Goal: Task Accomplishment & Management: Use online tool/utility

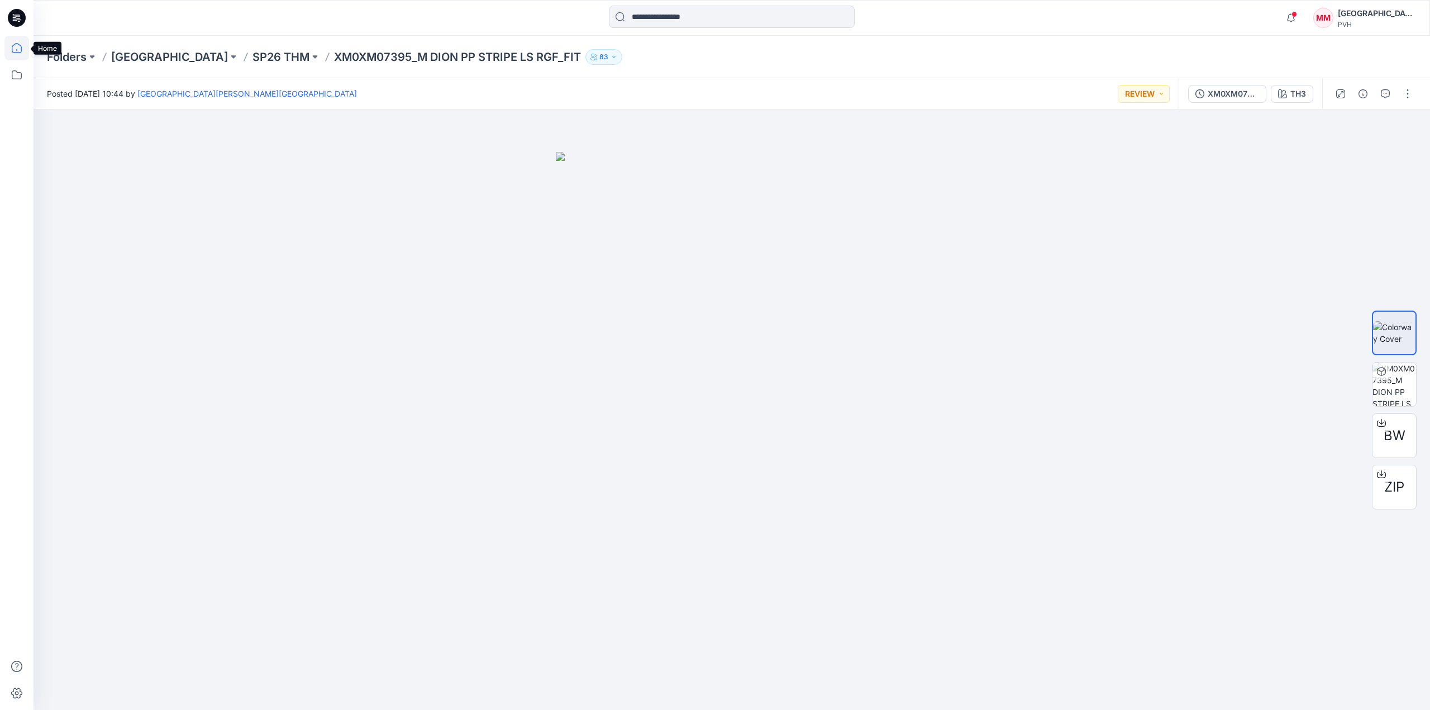
click at [14, 49] on icon at bounding box center [16, 48] width 25 height 25
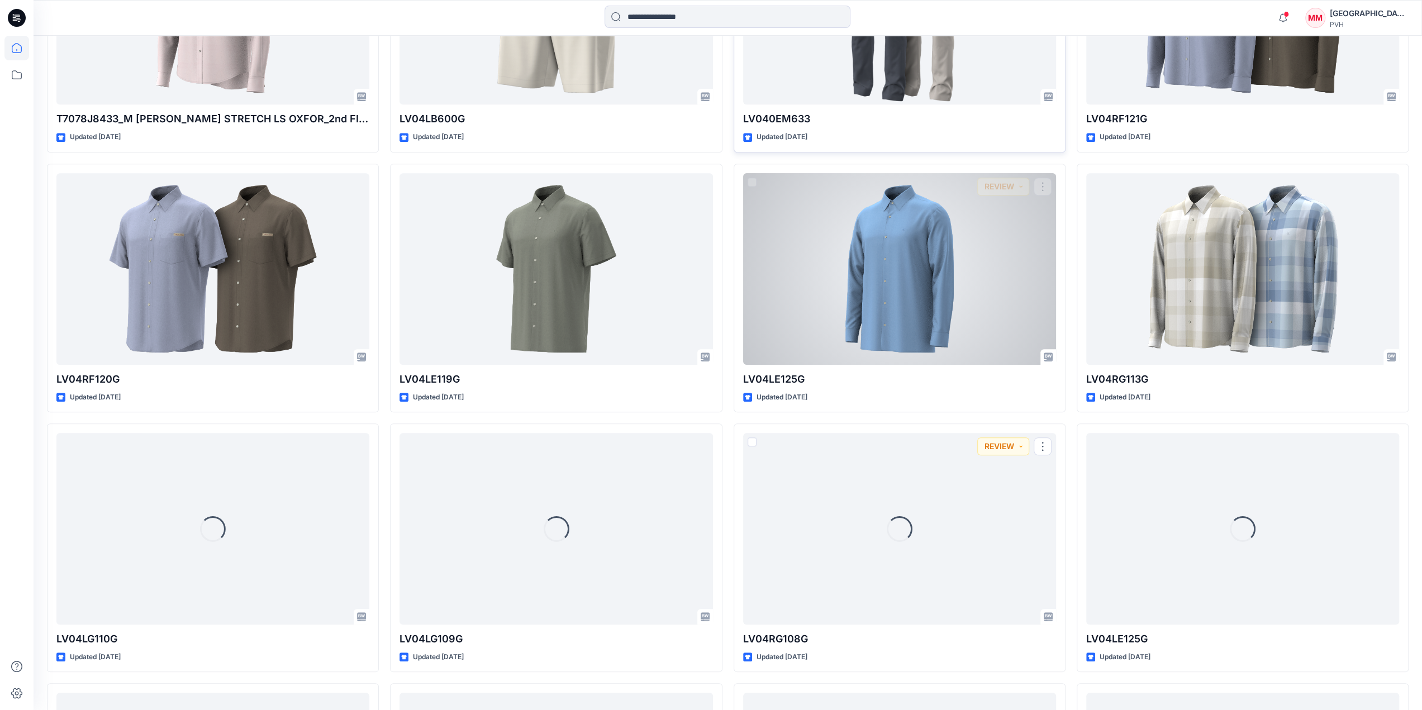
scroll to position [710, 0]
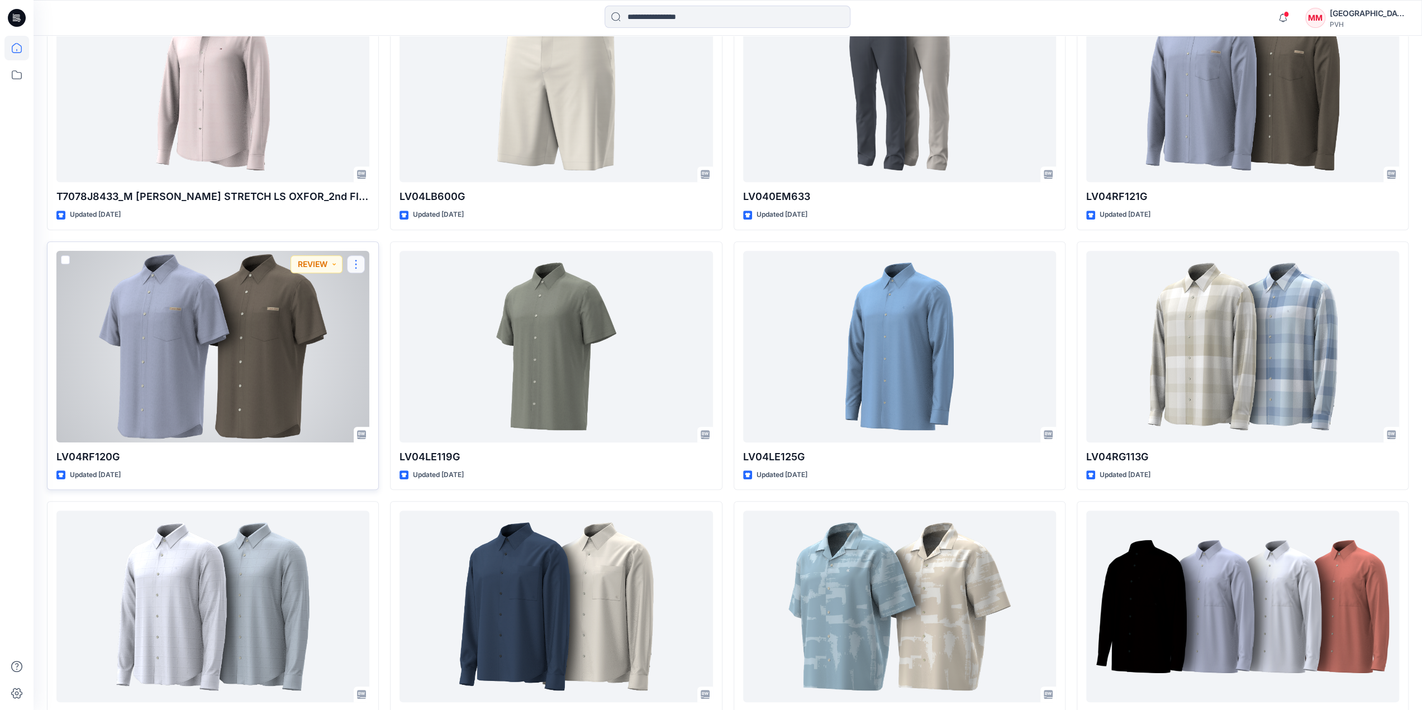
click at [358, 263] on button "button" at bounding box center [356, 264] width 18 height 18
click at [368, 288] on button "Edit" at bounding box center [409, 289] width 121 height 21
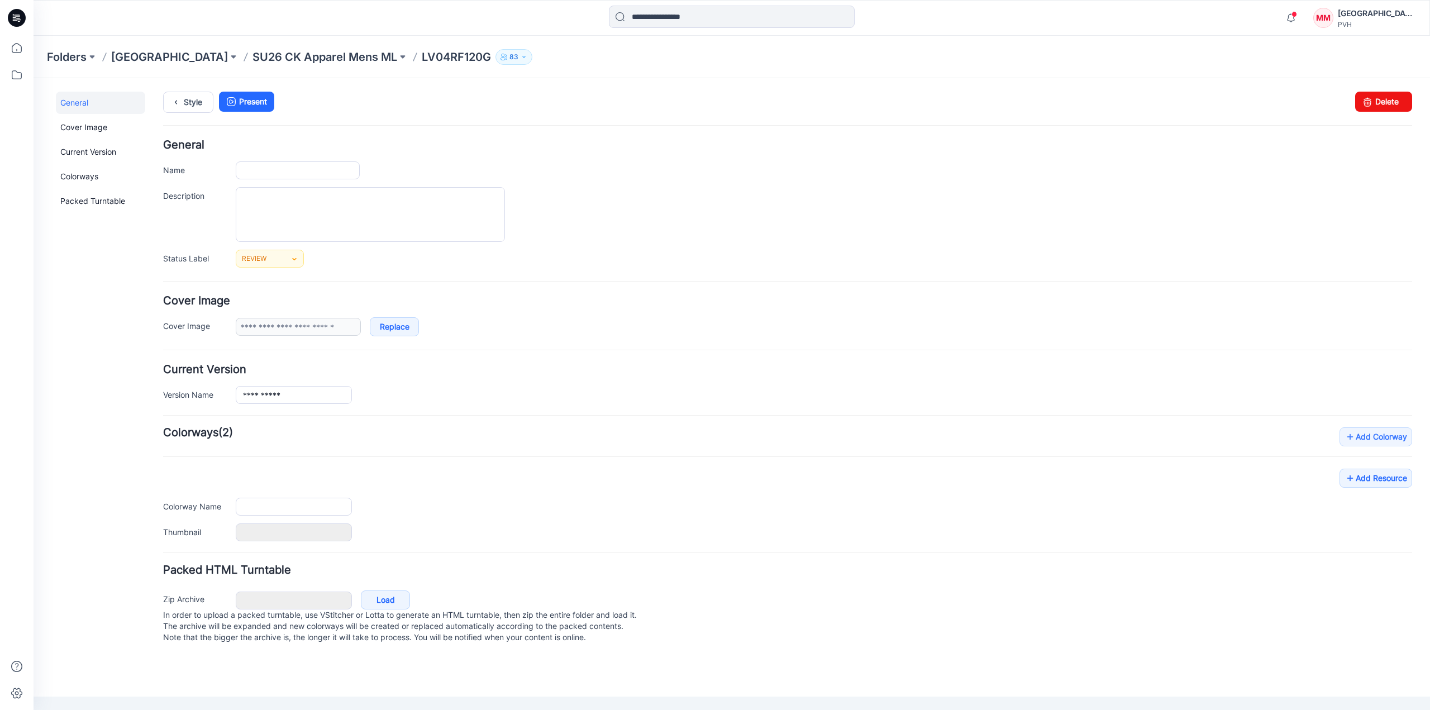
type input "**********"
type input "***"
type input "**********"
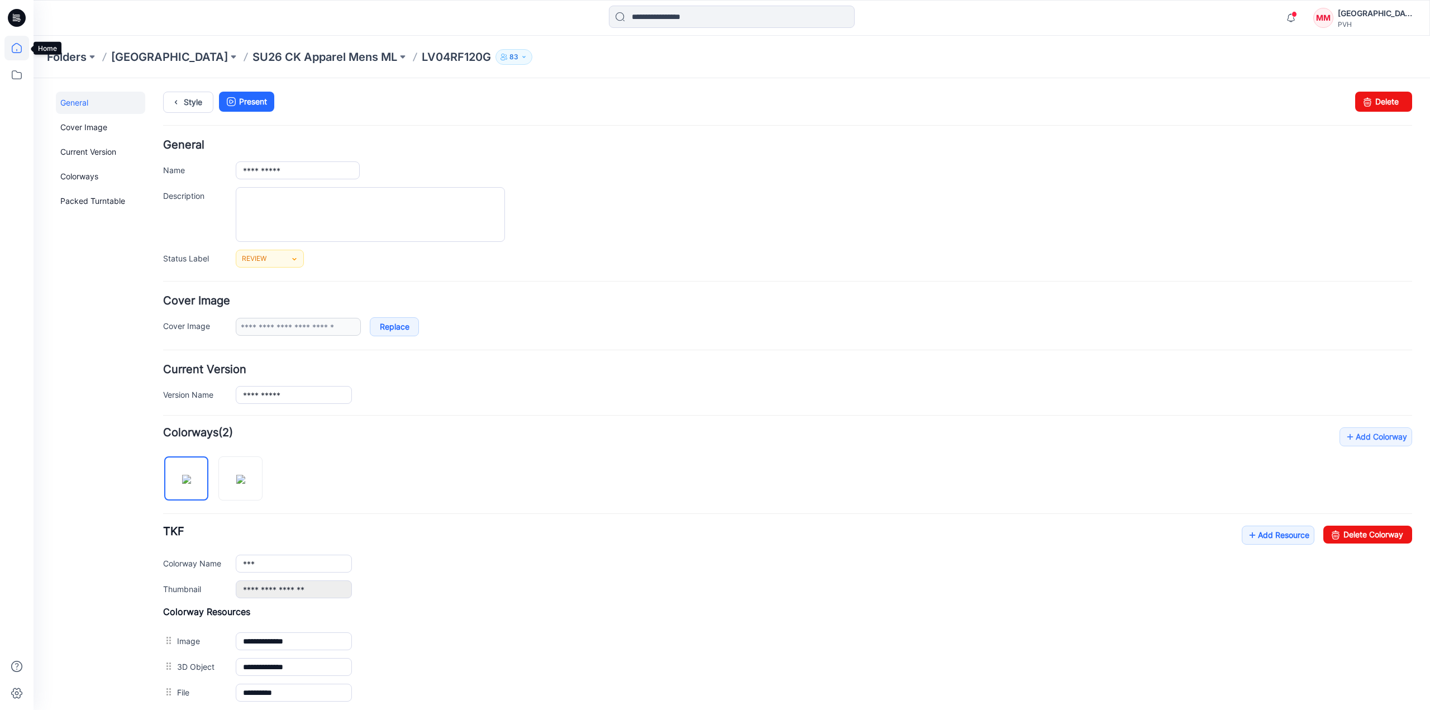
click at [17, 55] on icon at bounding box center [16, 48] width 25 height 25
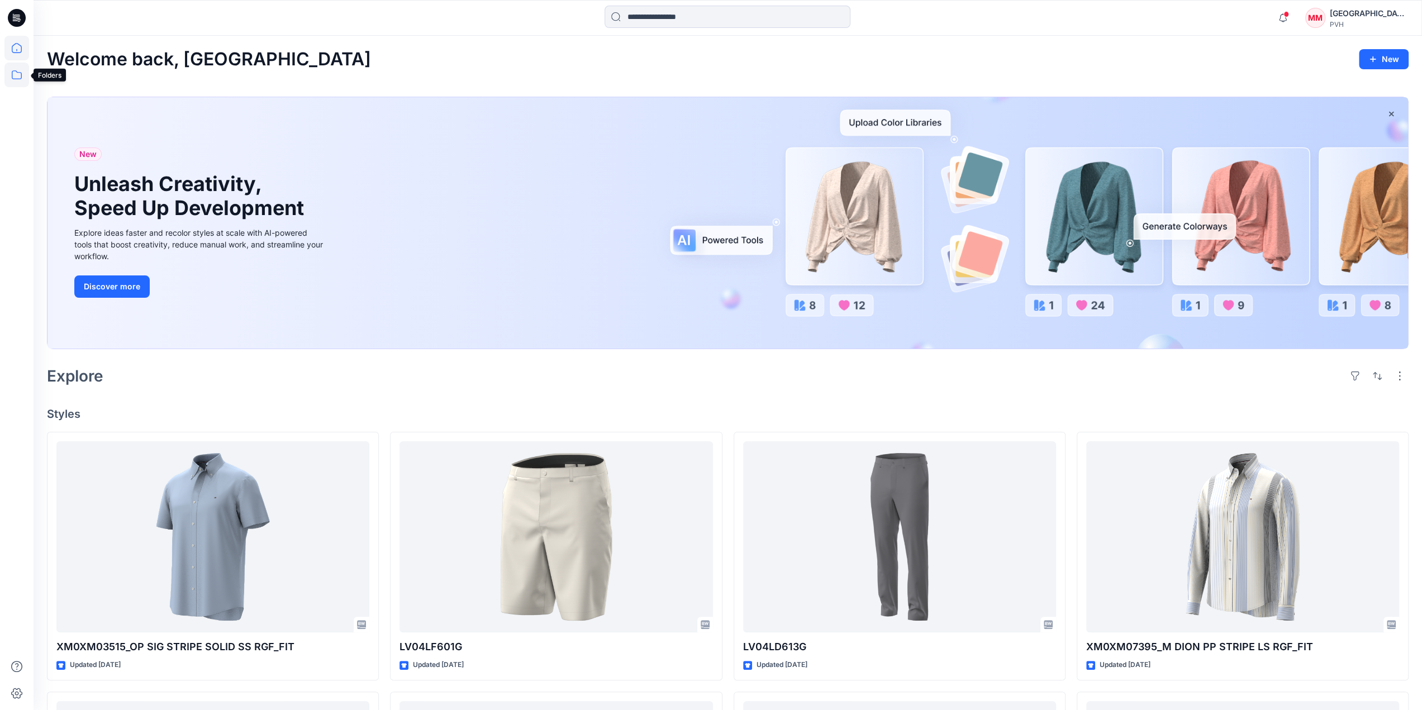
click at [15, 72] on icon at bounding box center [16, 75] width 25 height 25
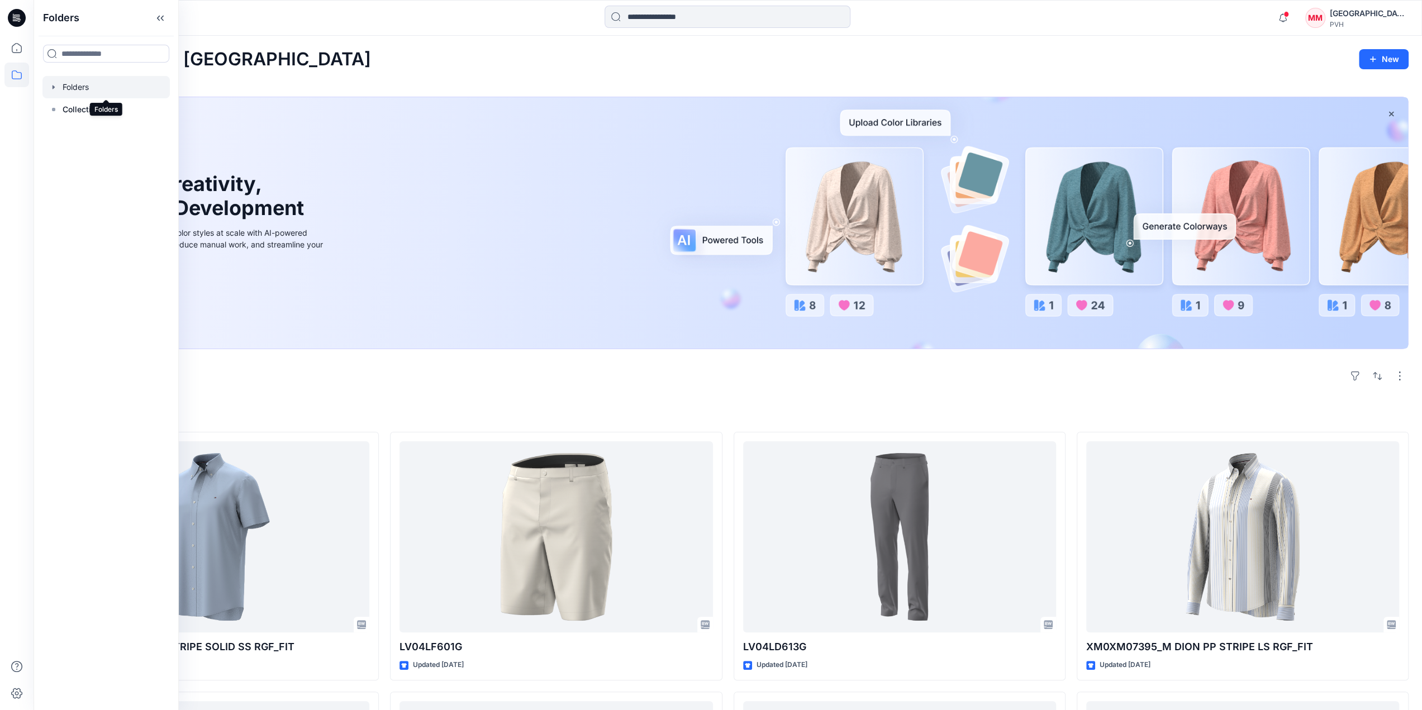
click at [73, 89] on div at bounding box center [105, 87] width 127 height 22
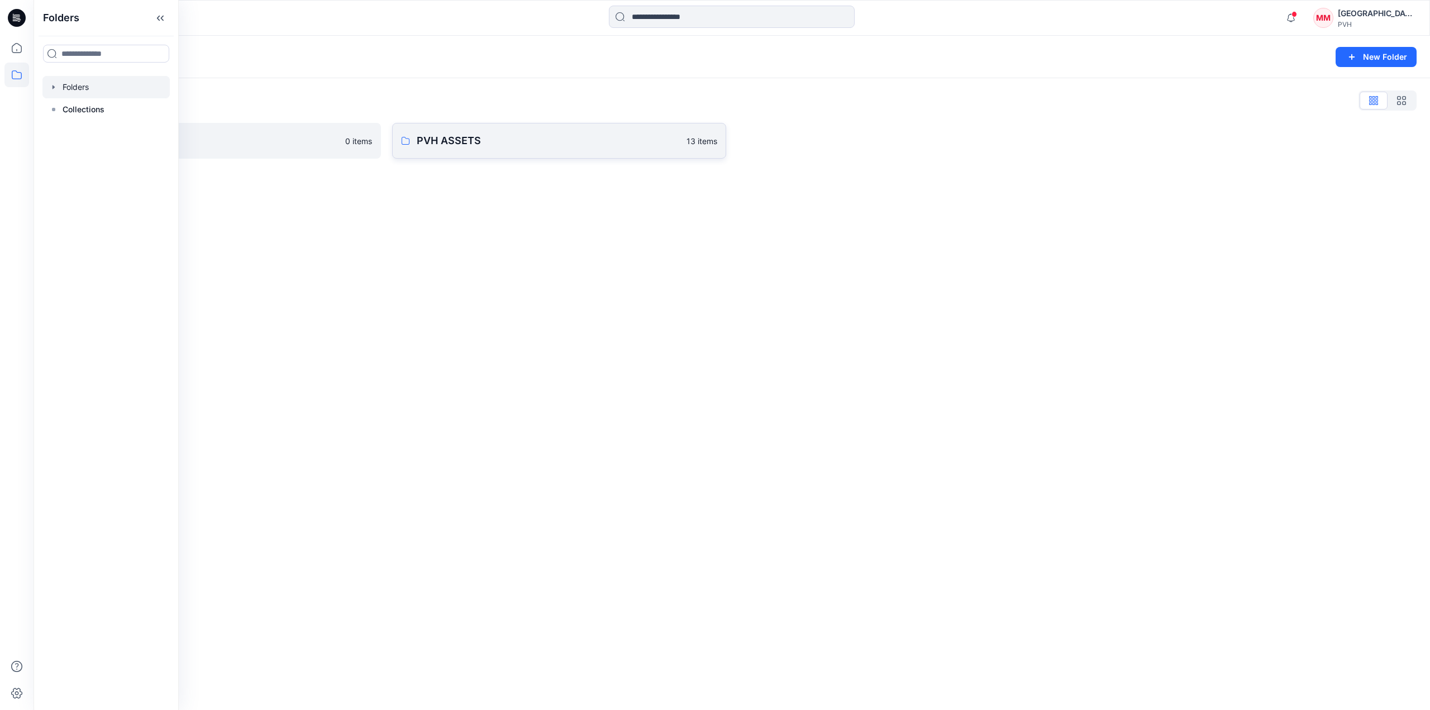
click at [562, 139] on p "PVH ASSETS" at bounding box center [548, 141] width 263 height 16
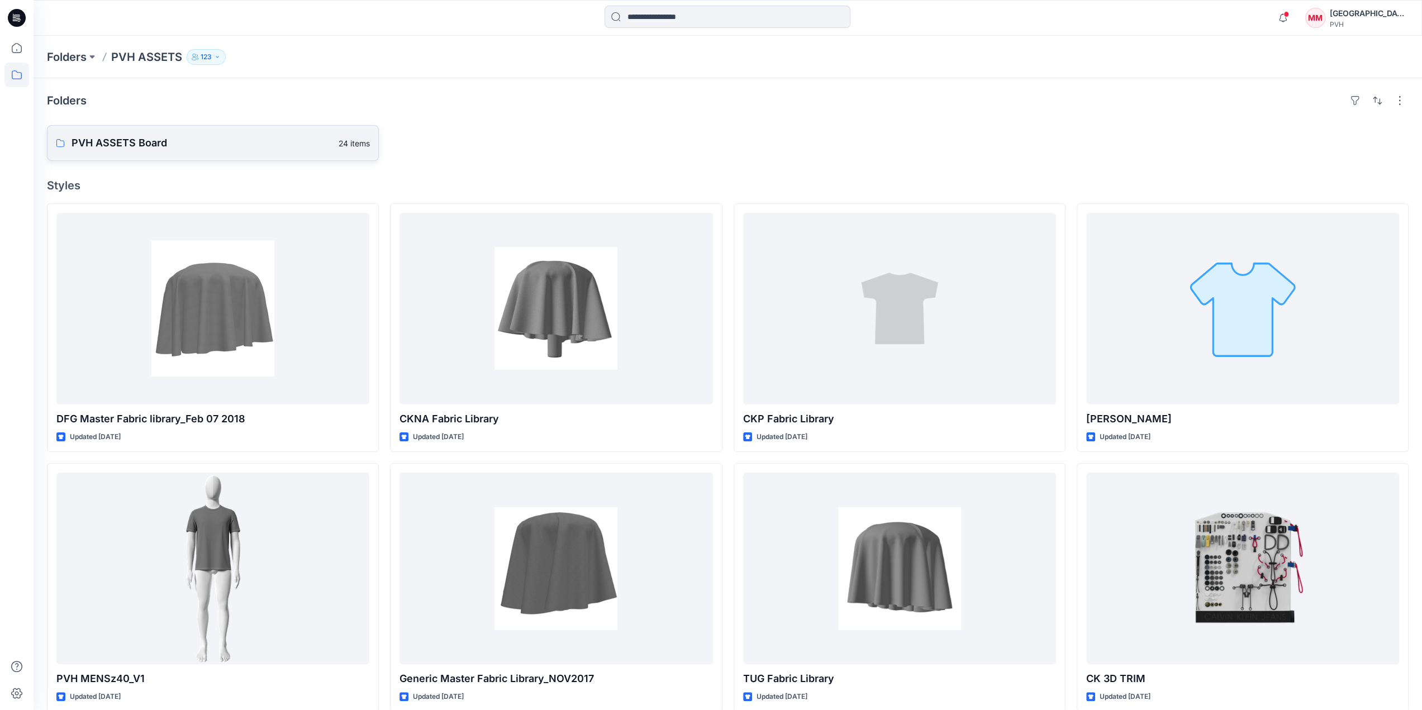
click at [93, 144] on p "PVH ASSETS Board" at bounding box center [202, 143] width 260 height 16
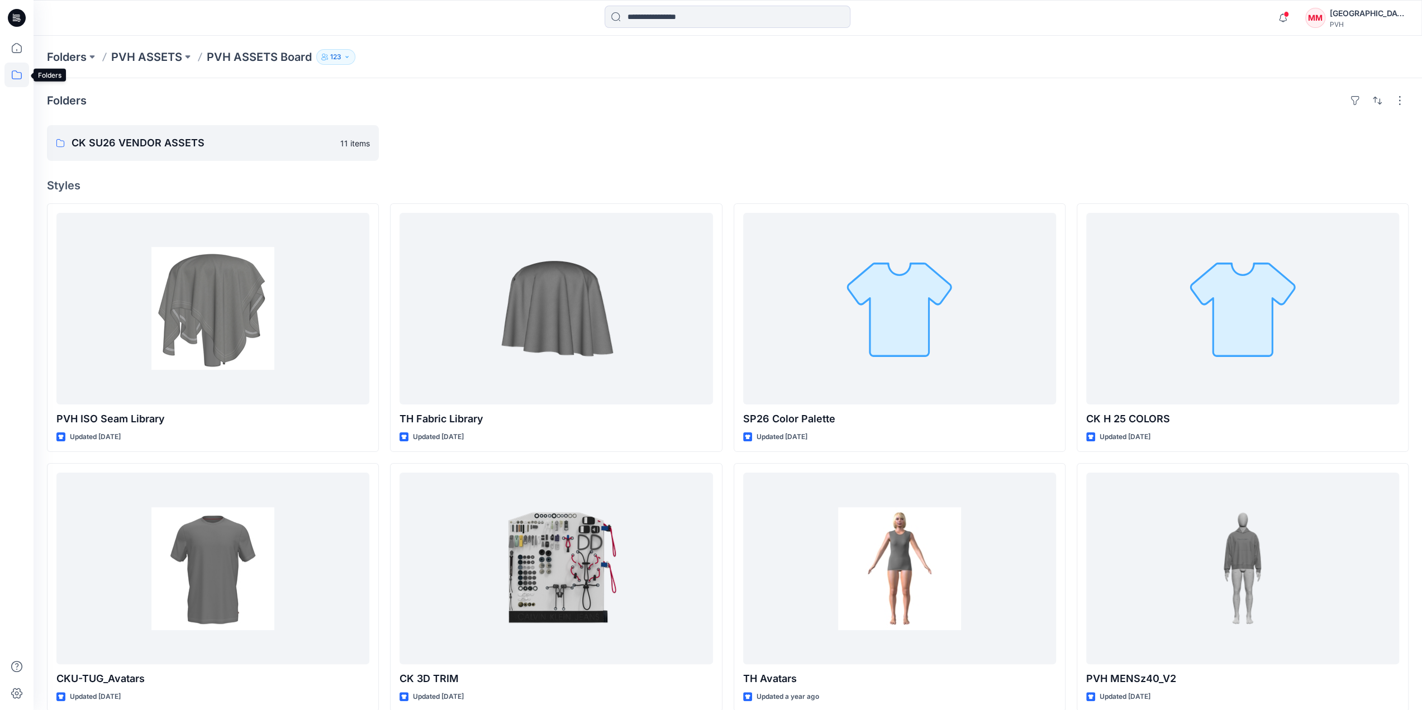
click at [11, 75] on icon at bounding box center [16, 75] width 25 height 25
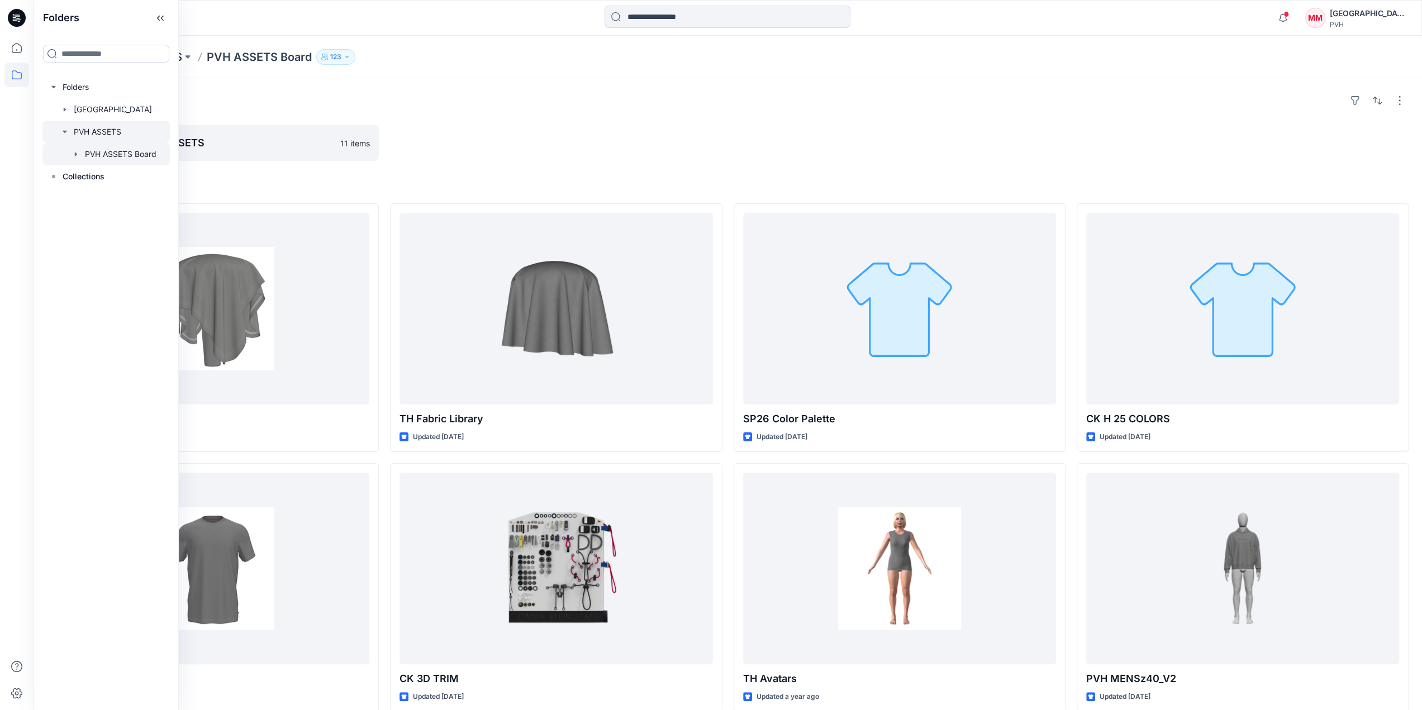
click at [114, 132] on div at bounding box center [105, 132] width 127 height 22
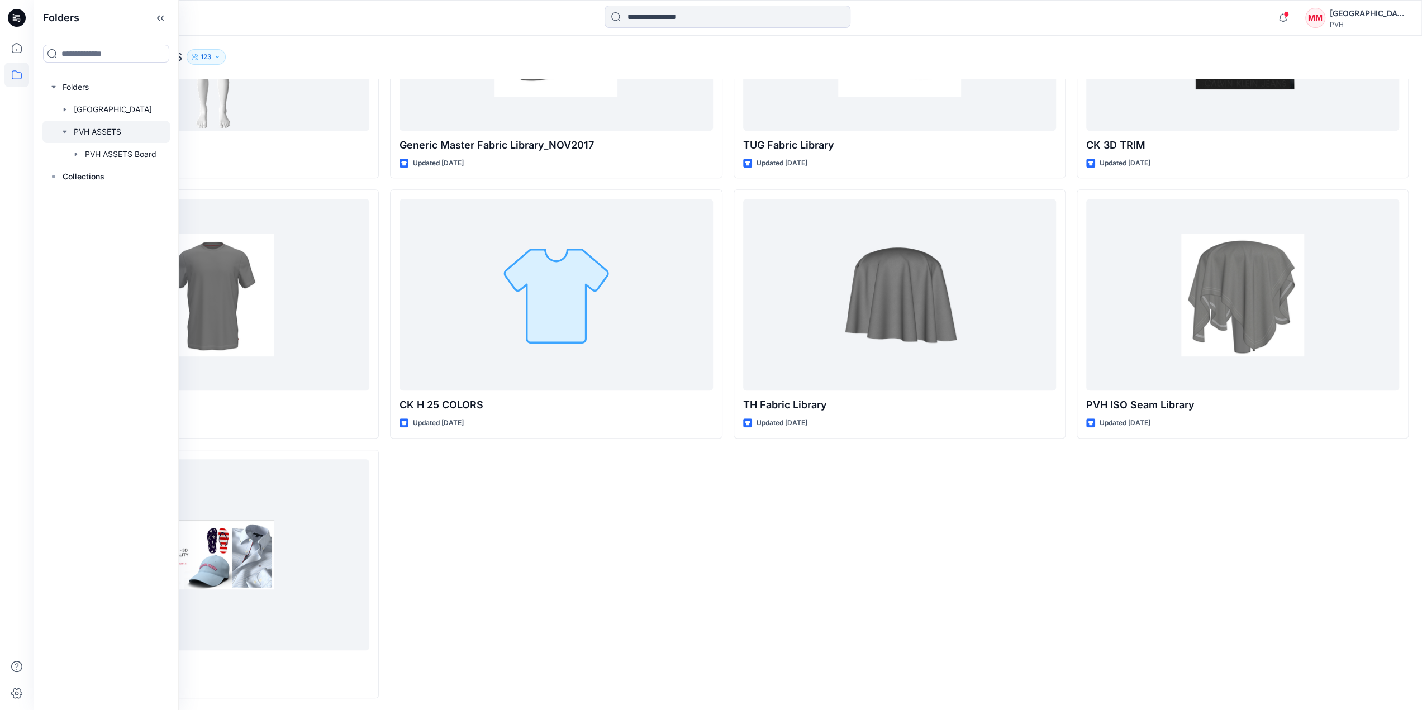
scroll to position [142, 0]
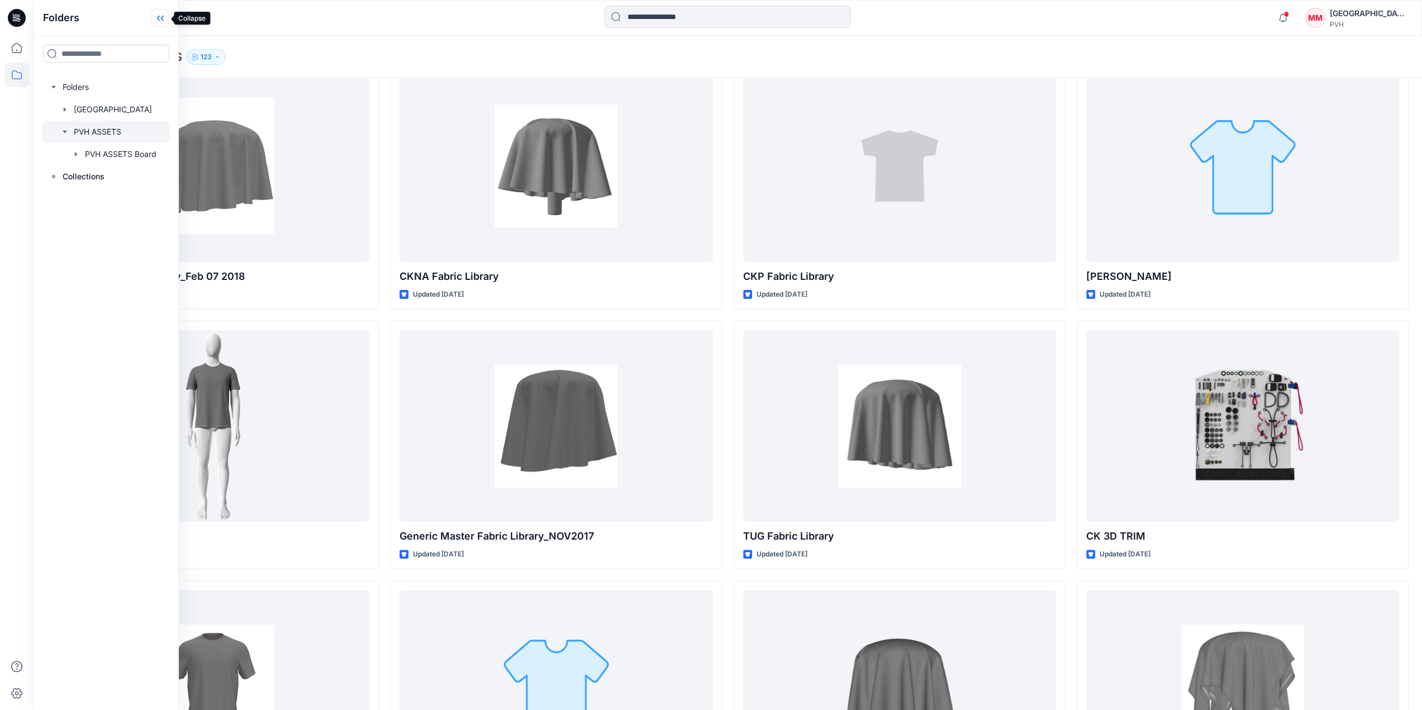
click at [164, 18] on icon at bounding box center [160, 18] width 18 height 18
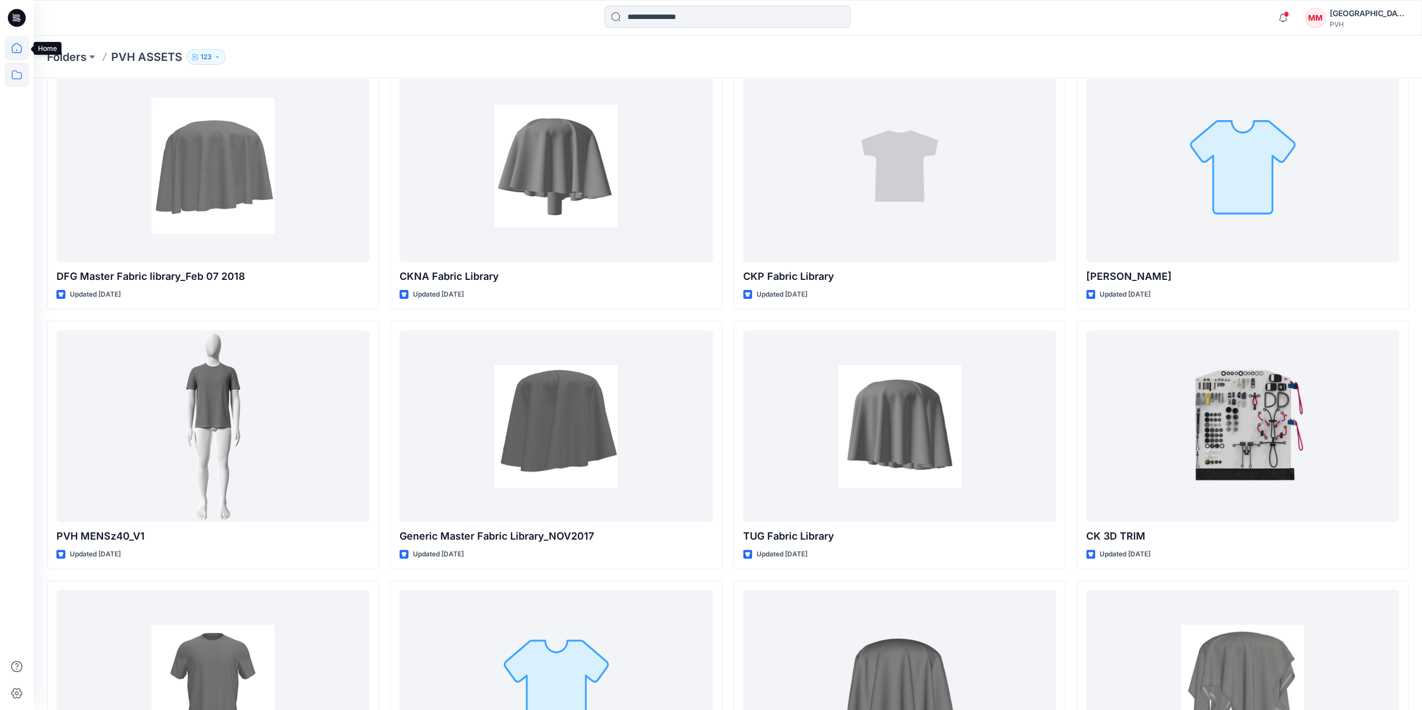
click at [13, 47] on icon at bounding box center [16, 48] width 25 height 25
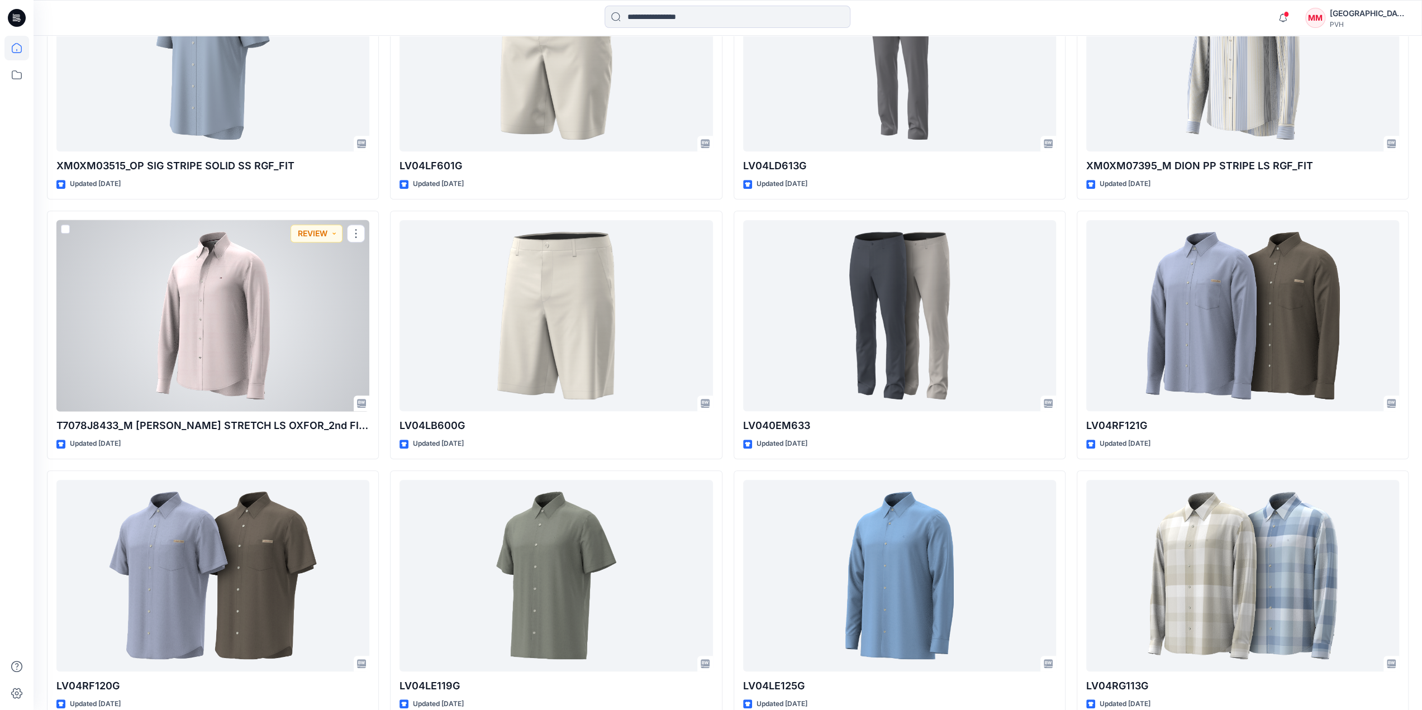
scroll to position [366, 0]
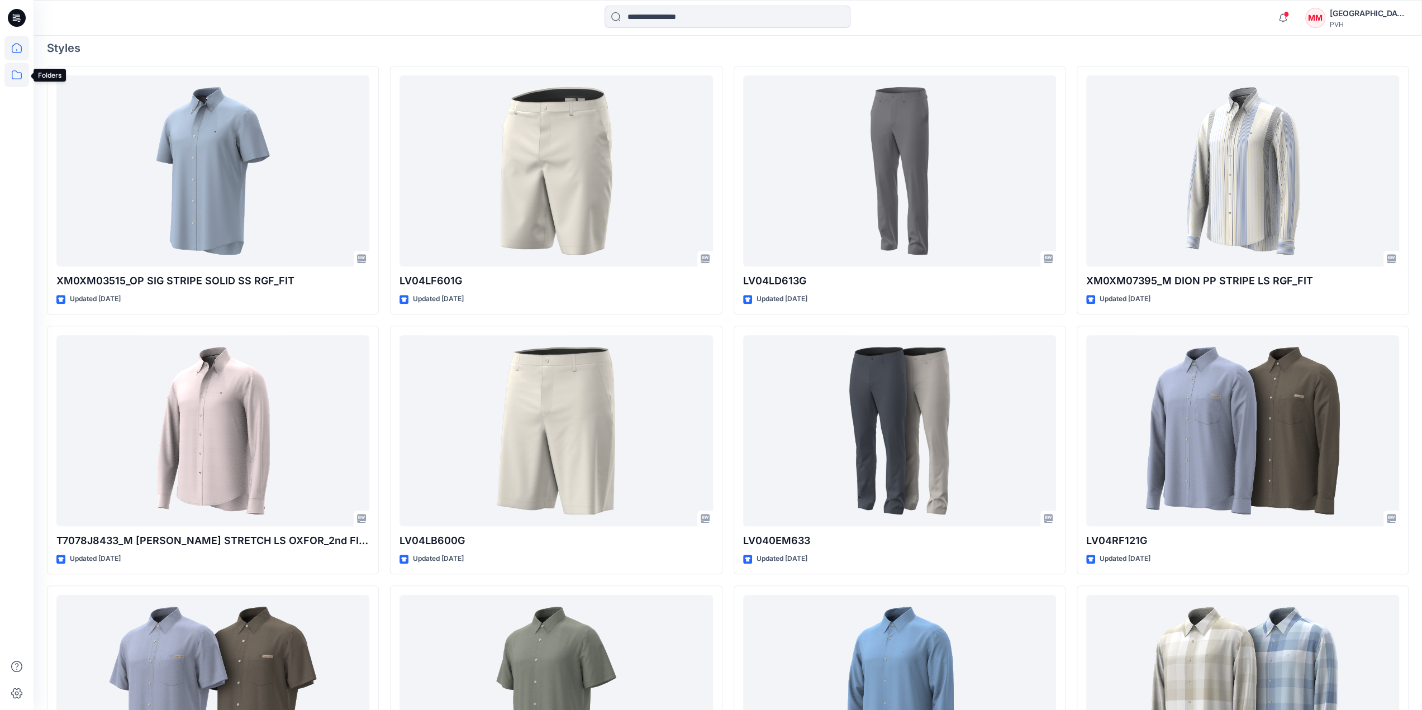
click at [11, 73] on icon at bounding box center [16, 75] width 25 height 25
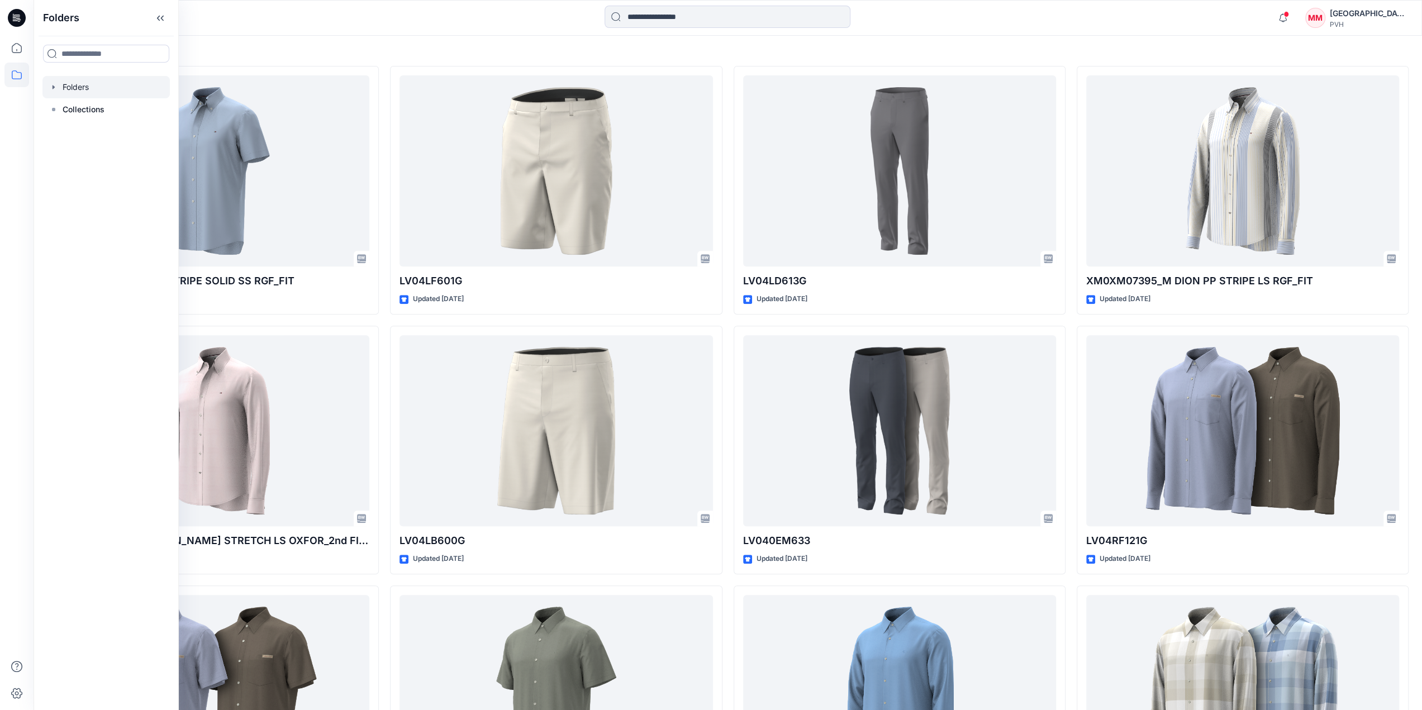
click at [98, 84] on div at bounding box center [105, 87] width 127 height 22
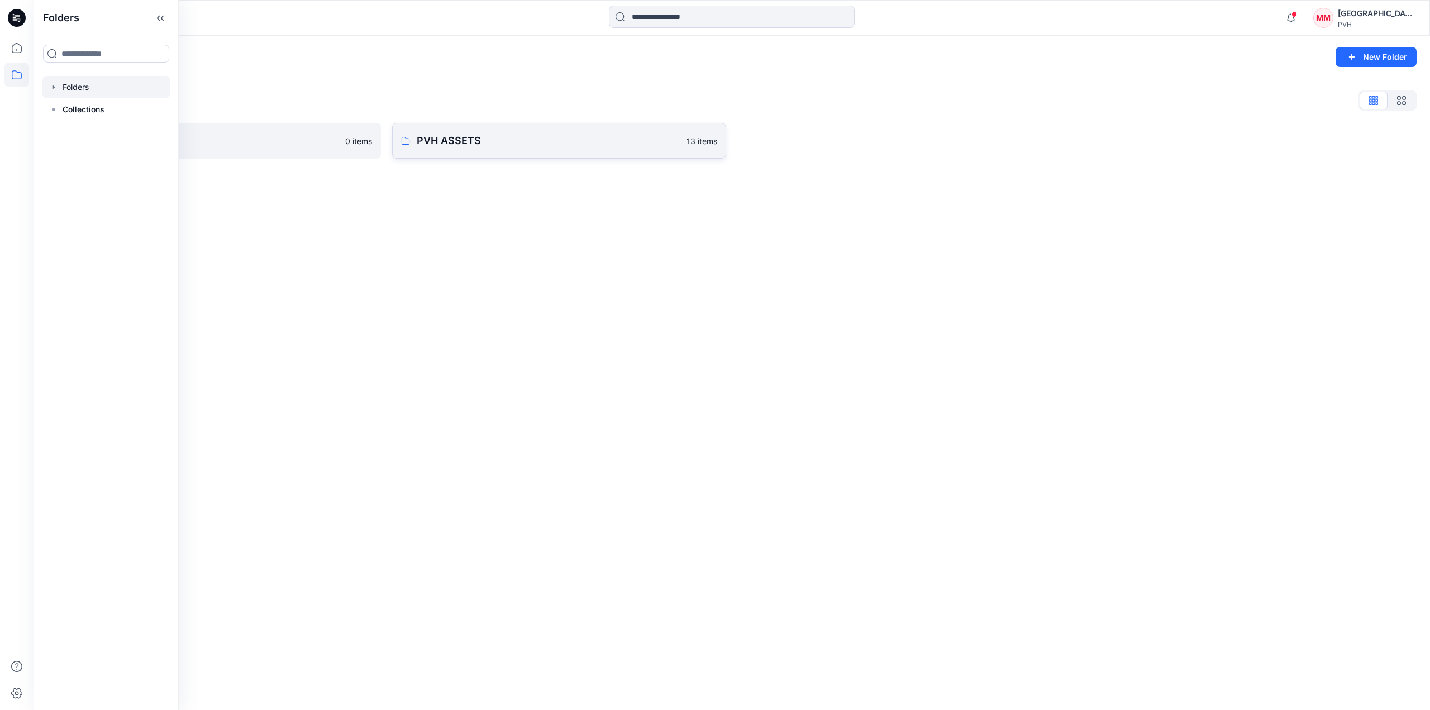
click at [602, 143] on p "PVH ASSETS" at bounding box center [548, 141] width 263 height 16
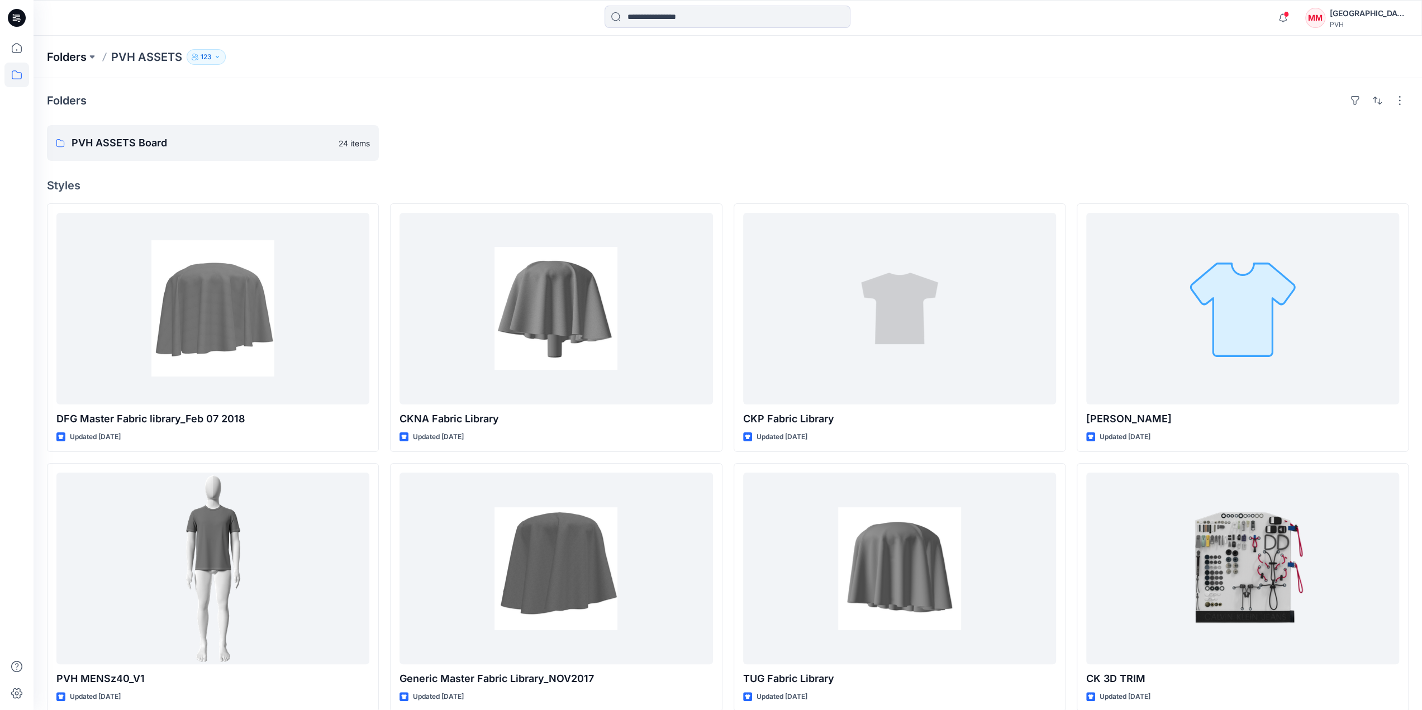
click at [73, 53] on p "Folders" at bounding box center [67, 57] width 40 height 16
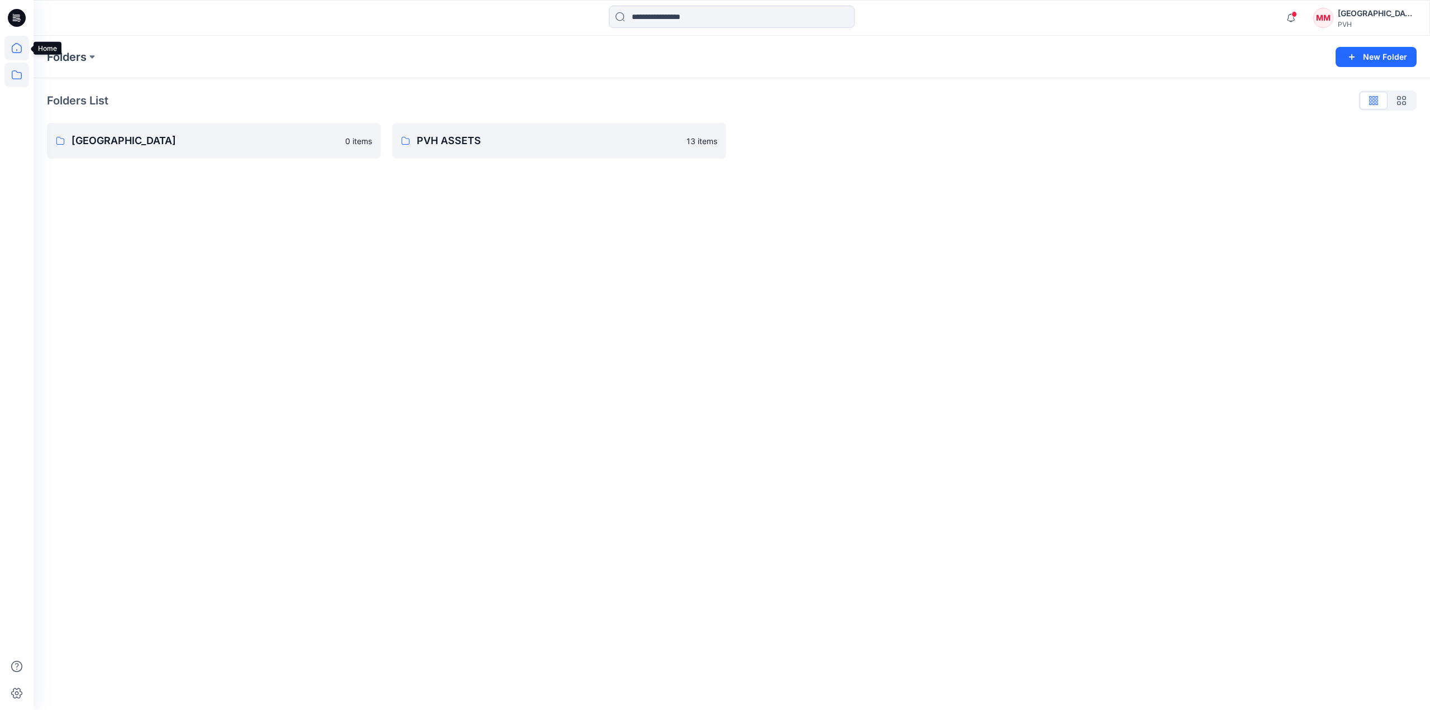
click at [21, 46] on icon at bounding box center [17, 48] width 10 height 10
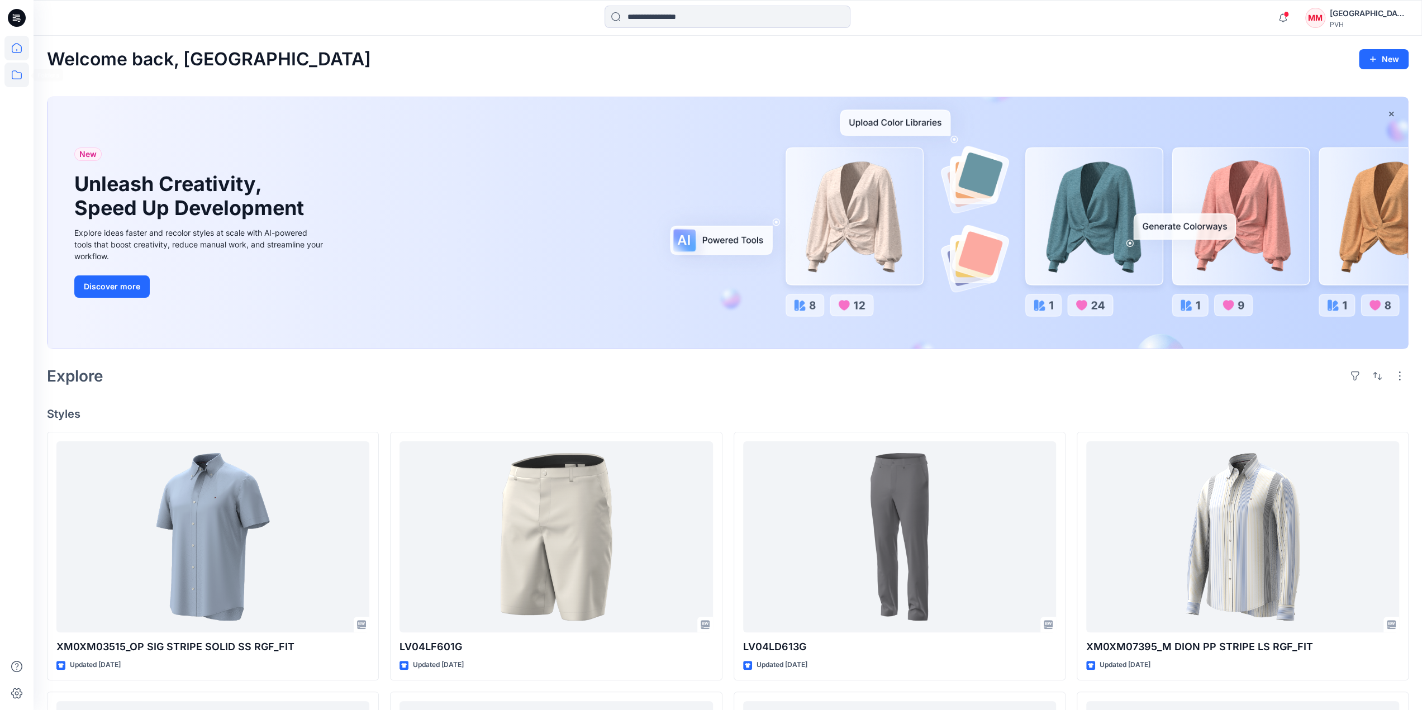
click at [19, 75] on icon at bounding box center [16, 75] width 25 height 25
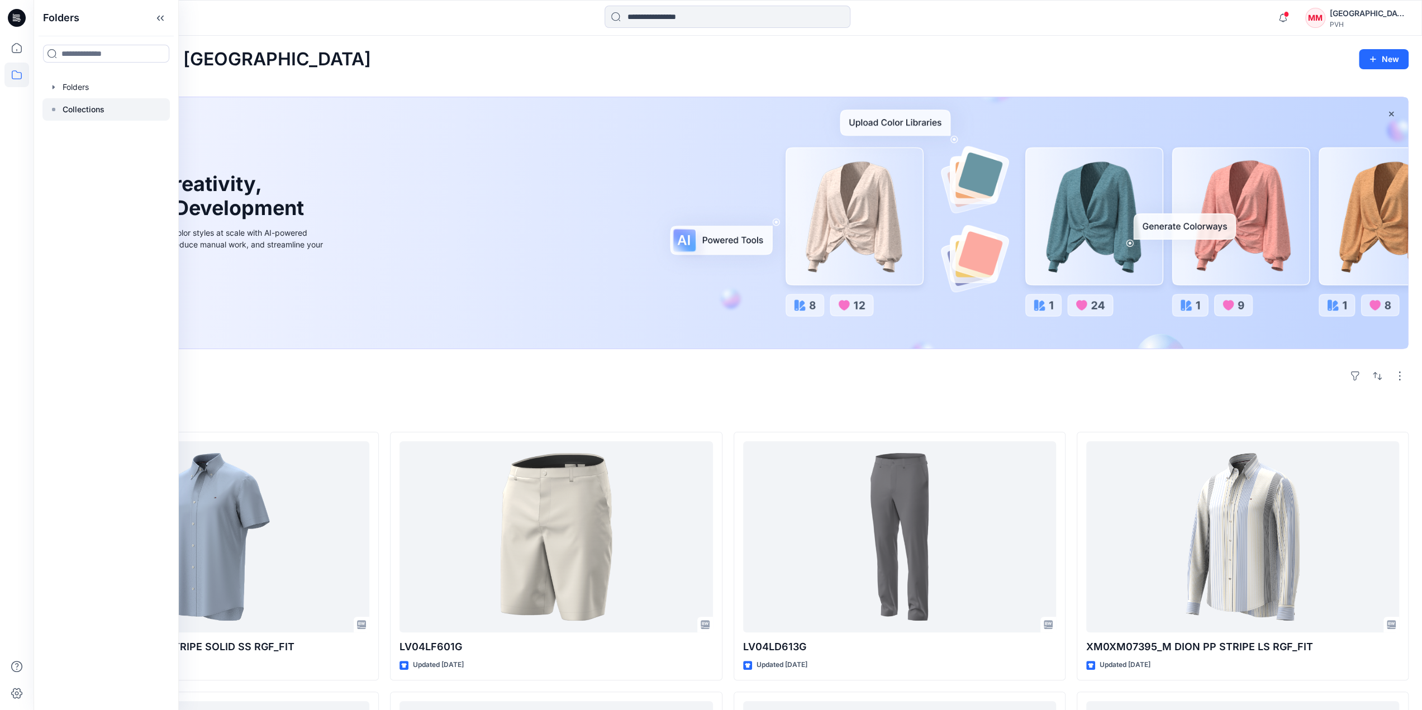
click at [72, 106] on p "Collections" at bounding box center [84, 109] width 42 height 13
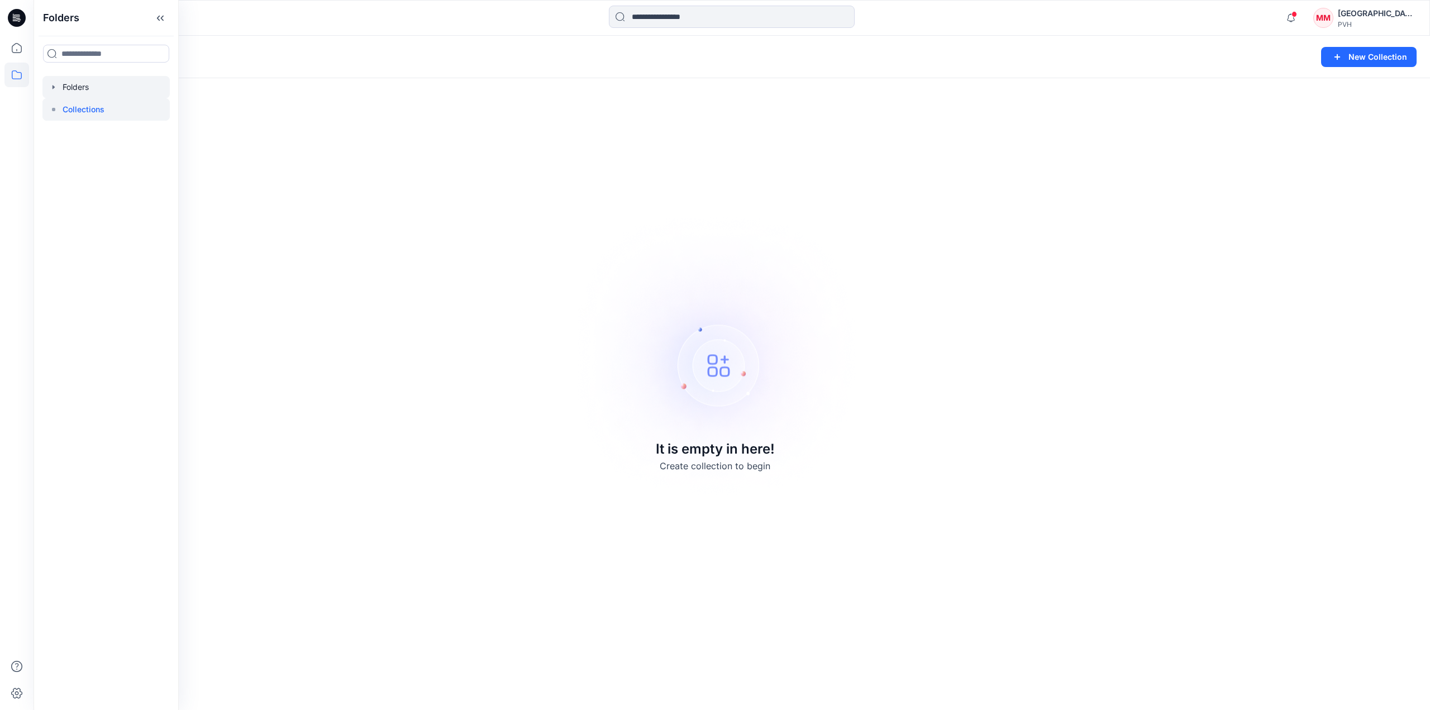
click at [65, 90] on div at bounding box center [105, 87] width 127 height 22
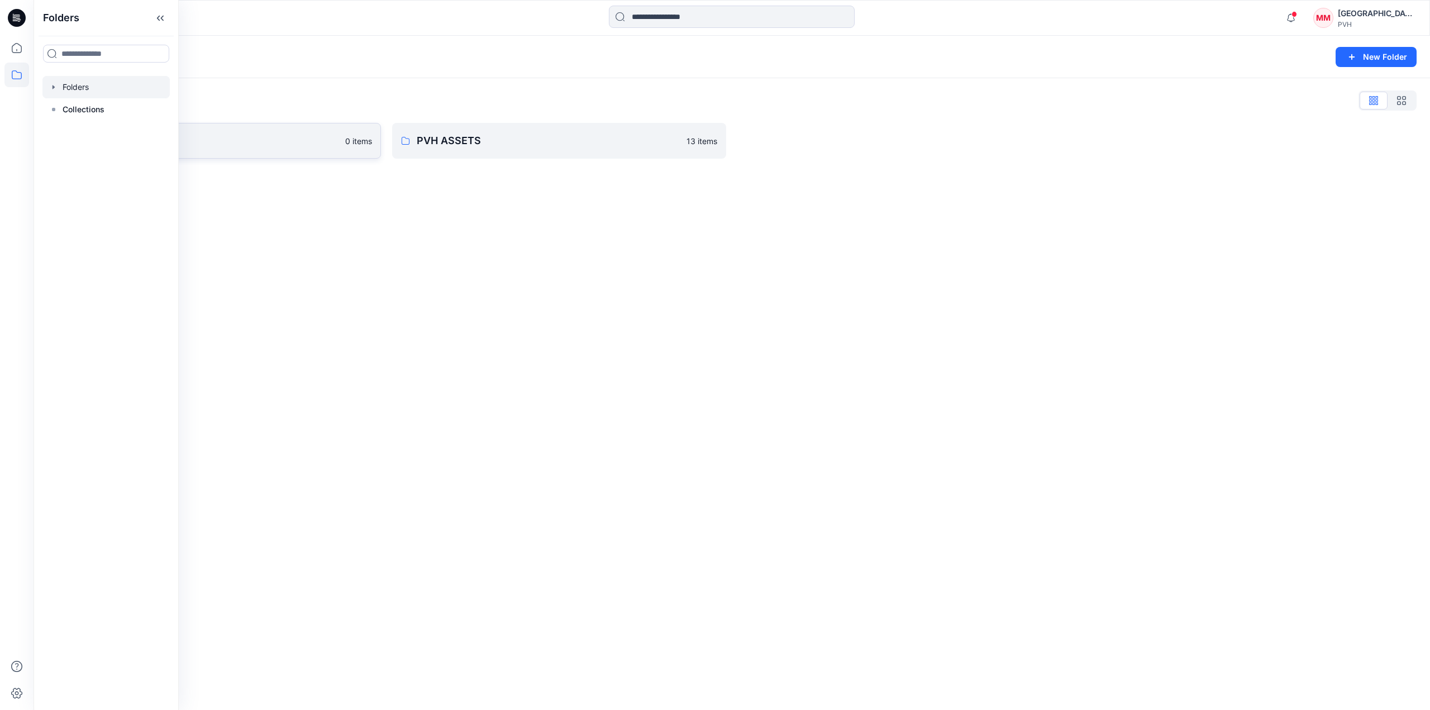
click at [350, 138] on p "0 items" at bounding box center [358, 141] width 27 height 12
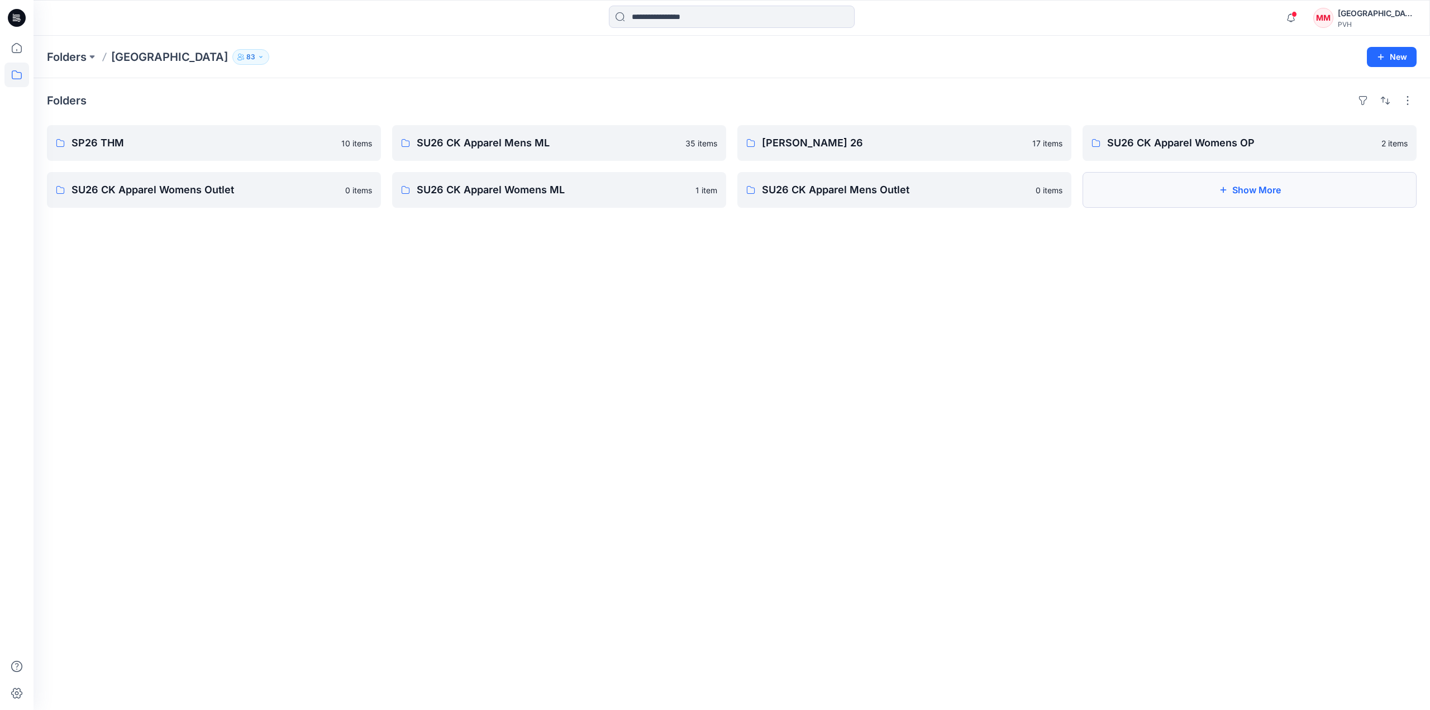
click at [1202, 198] on button "Show More" at bounding box center [1250, 190] width 334 height 36
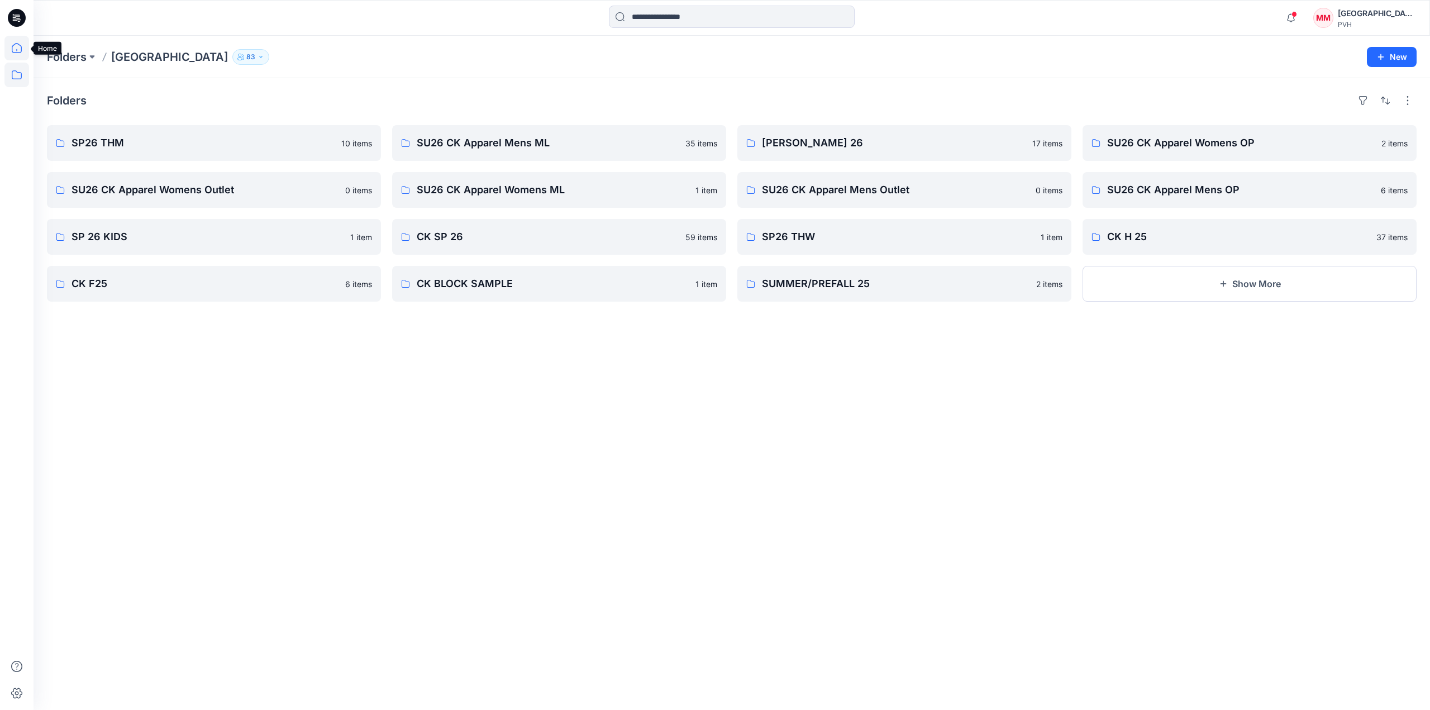
click at [18, 46] on icon at bounding box center [16, 48] width 25 height 25
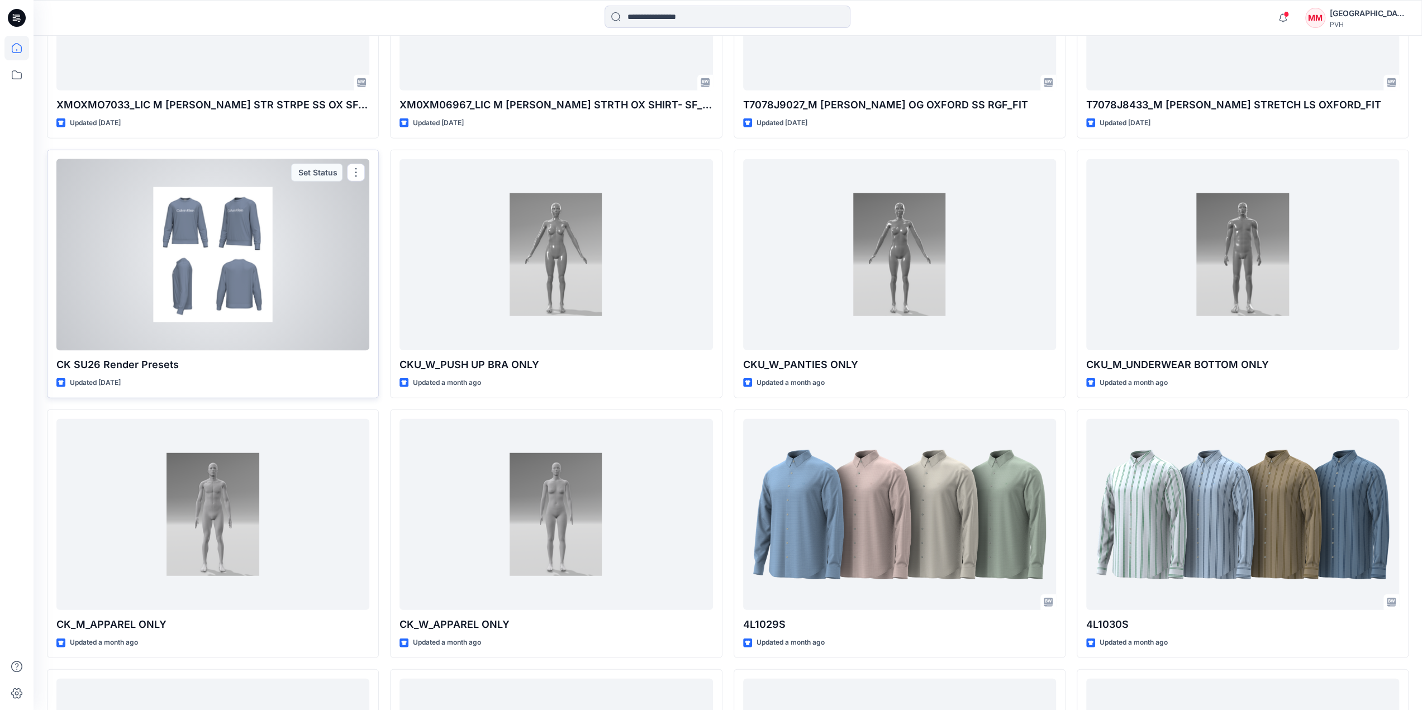
scroll to position [2604, 0]
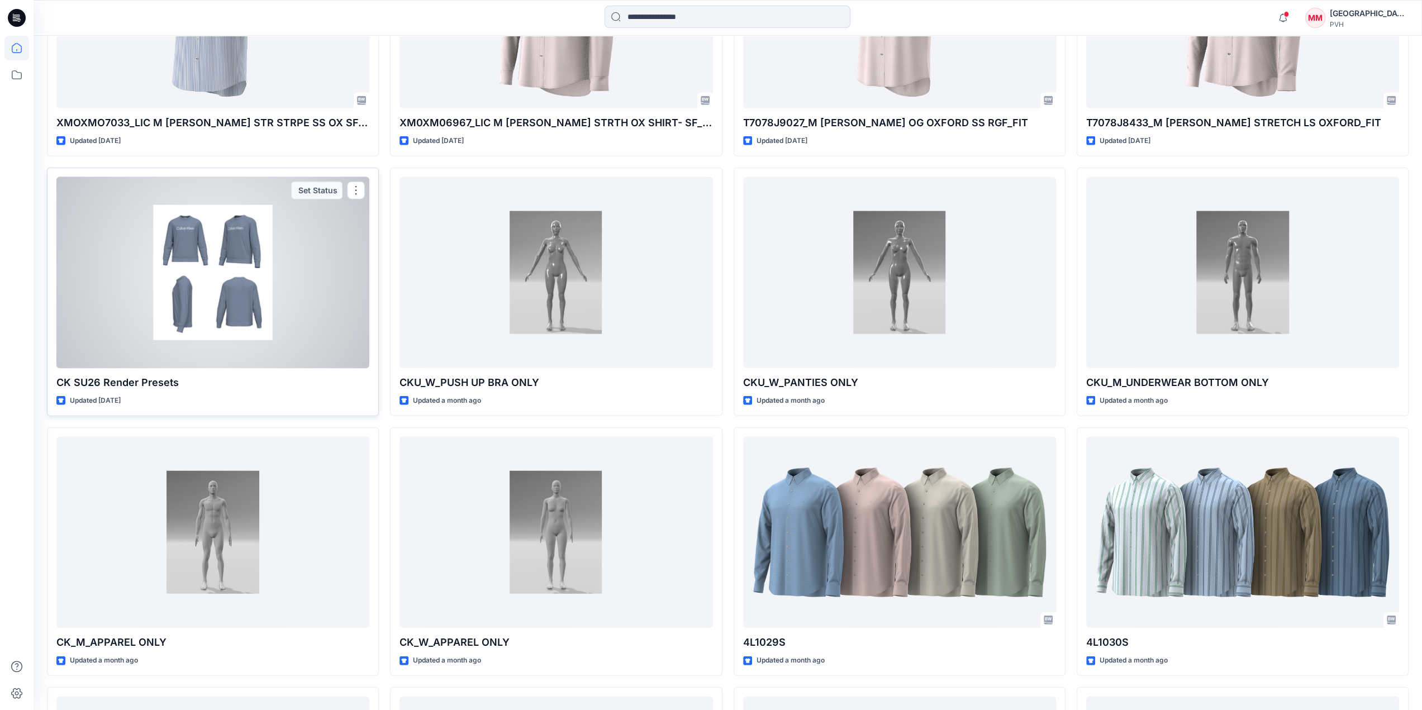
click at [234, 237] on div at bounding box center [212, 273] width 313 height 192
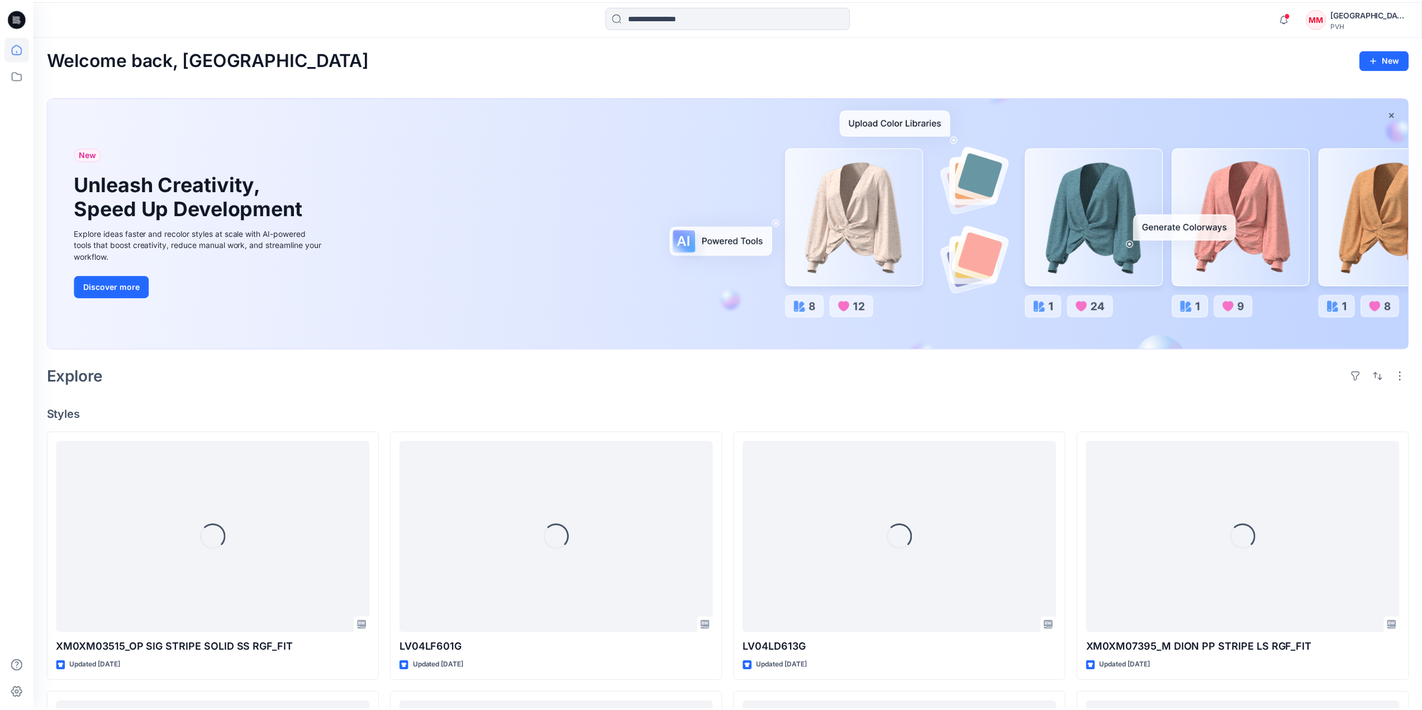
scroll to position [2604, 0]
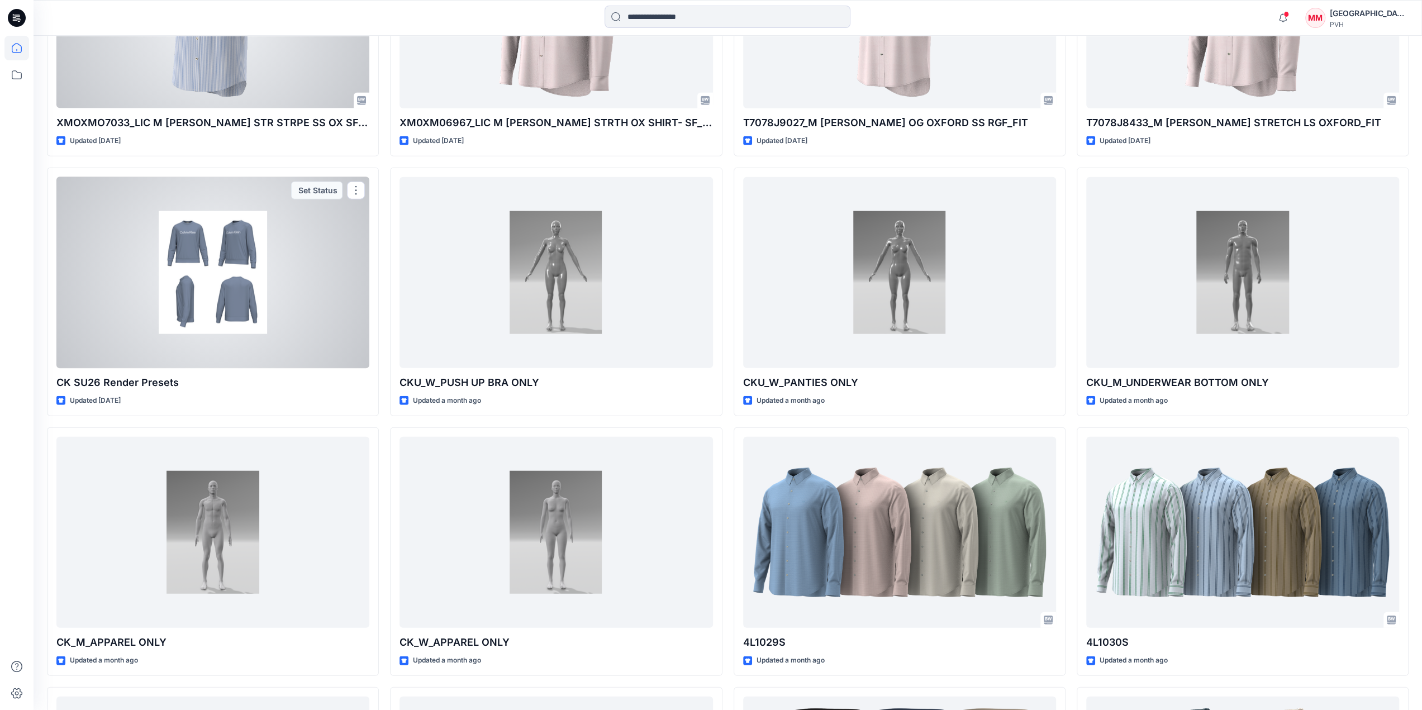
click at [276, 250] on div at bounding box center [212, 273] width 313 height 192
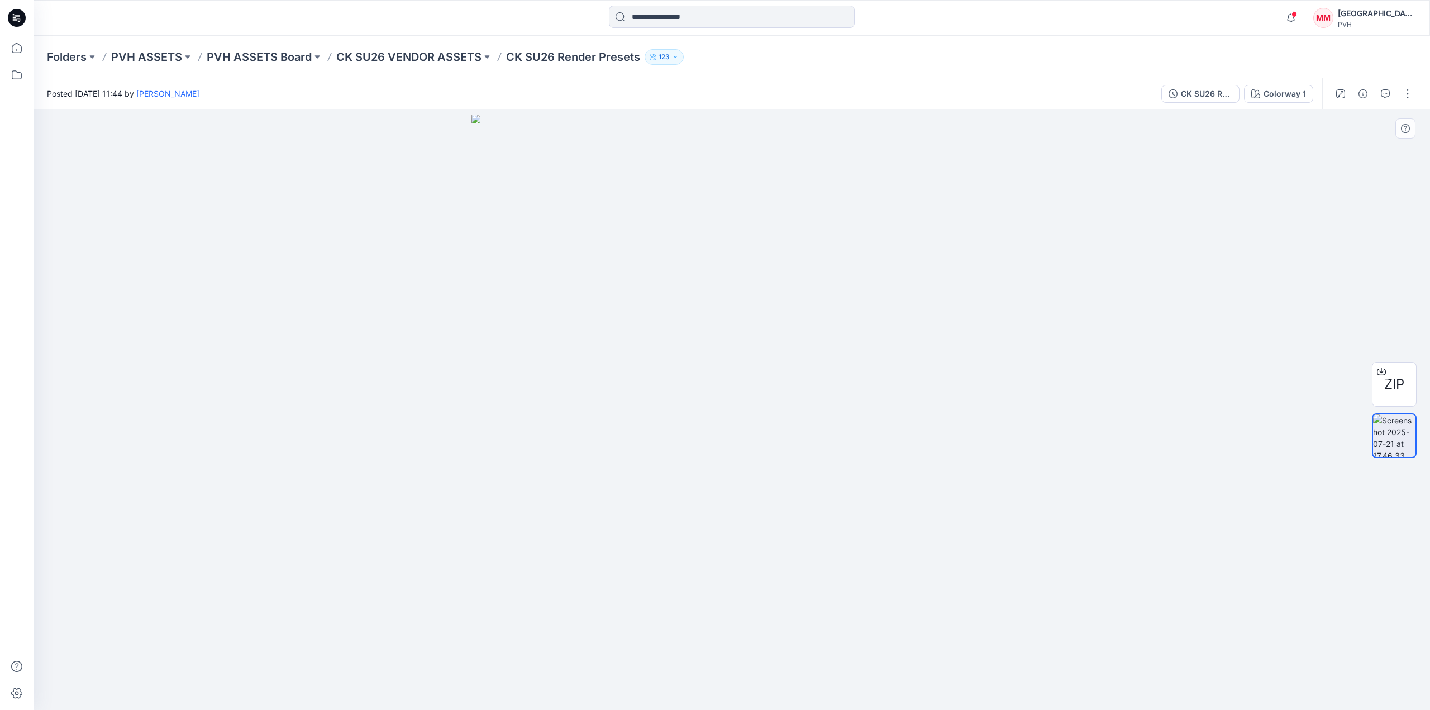
click at [1181, 231] on div at bounding box center [732, 410] width 1397 height 601
